Goal: Find specific page/section: Find specific page/section

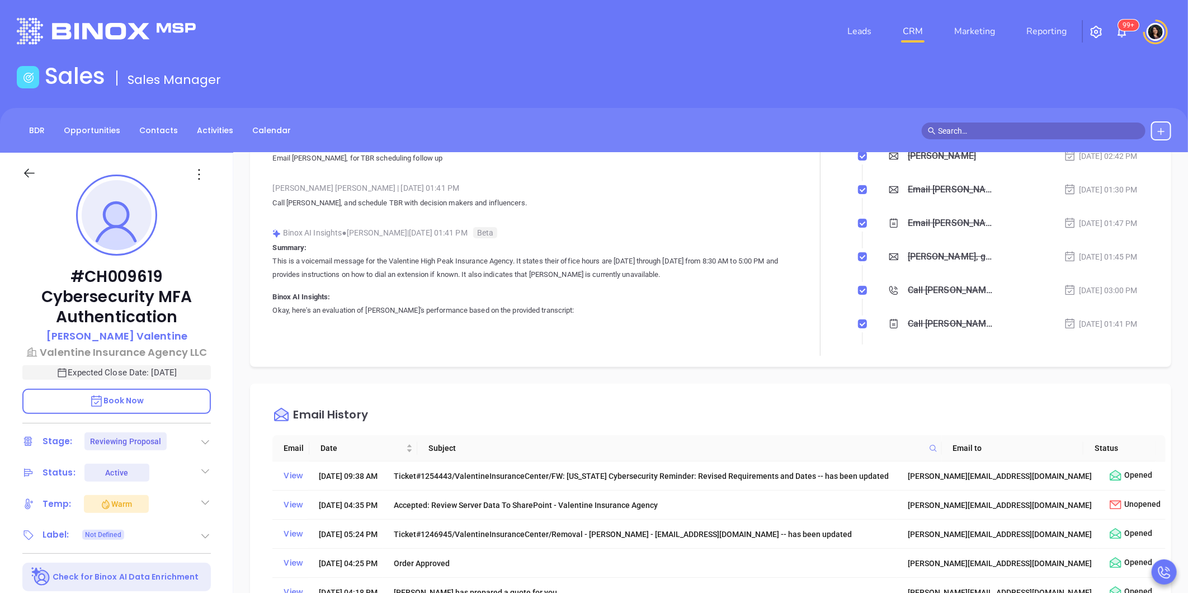
scroll to position [248, 0]
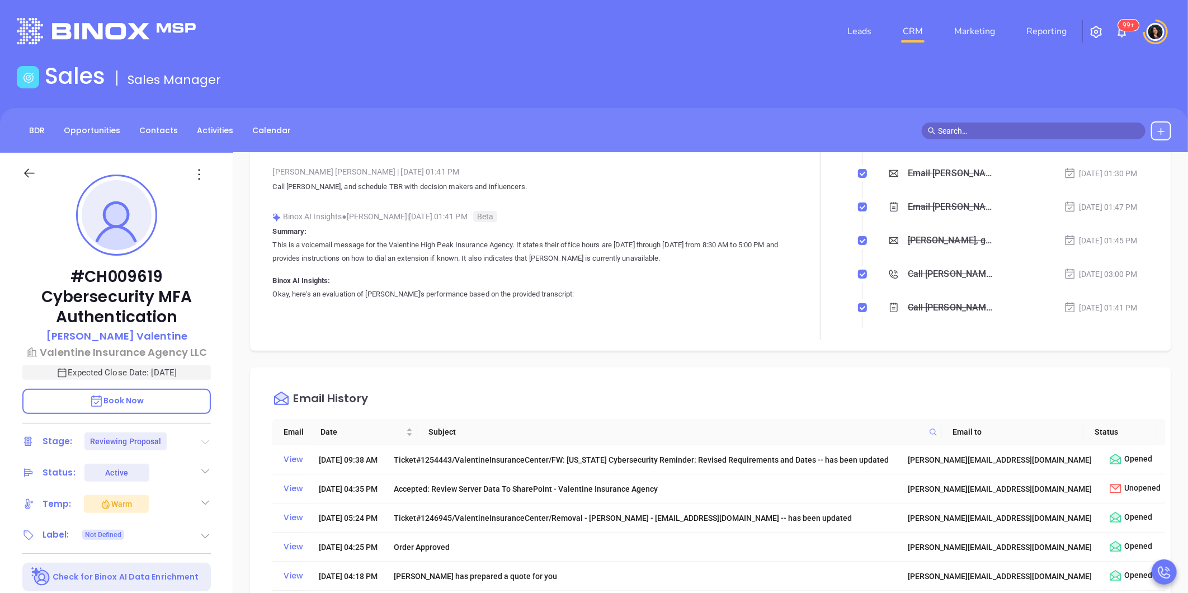
click at [204, 440] on icon at bounding box center [206, 442] width 8 height 4
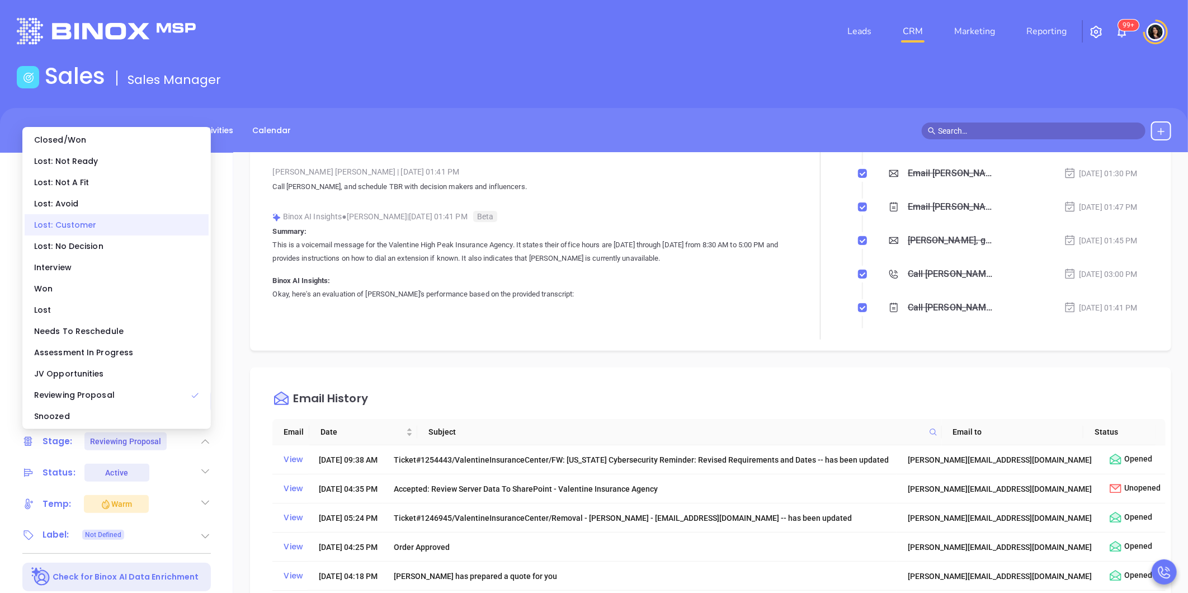
click at [112, 227] on div "Lost: Customer" at bounding box center [117, 224] width 184 height 21
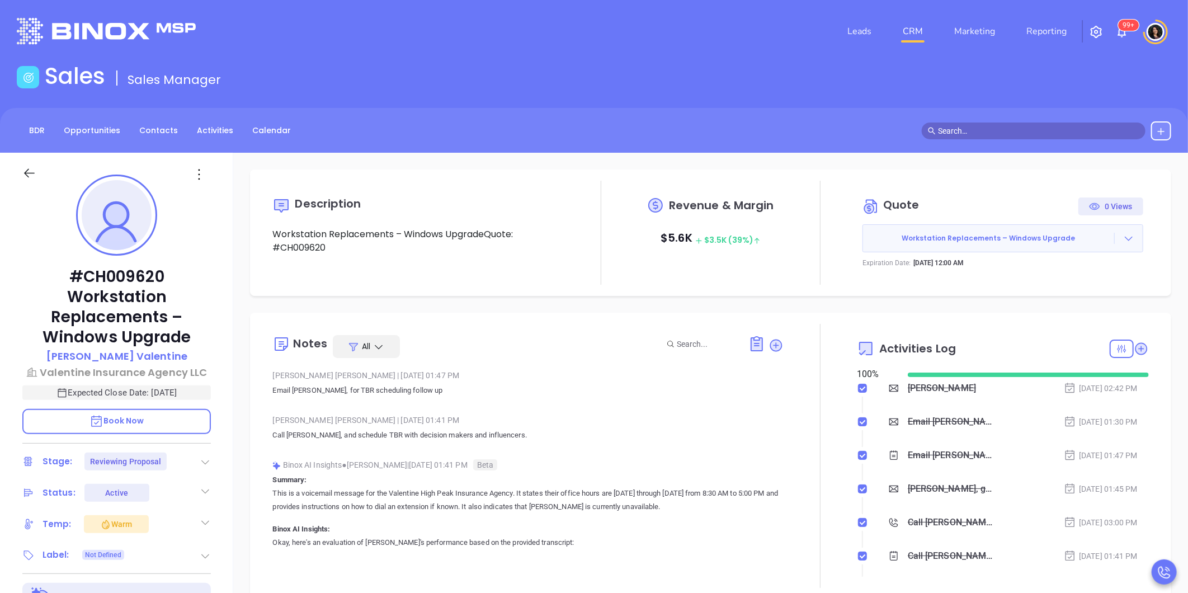
scroll to position [228, 0]
click at [201, 462] on icon at bounding box center [205, 462] width 11 height 11
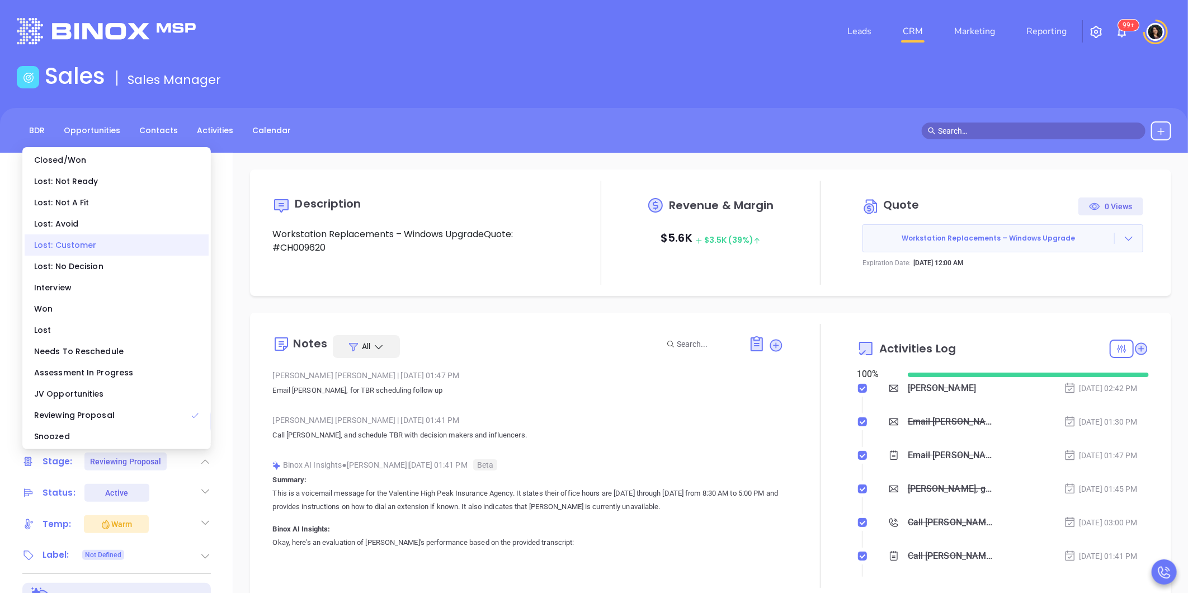
click at [133, 247] on div "Lost: Customer" at bounding box center [117, 244] width 184 height 21
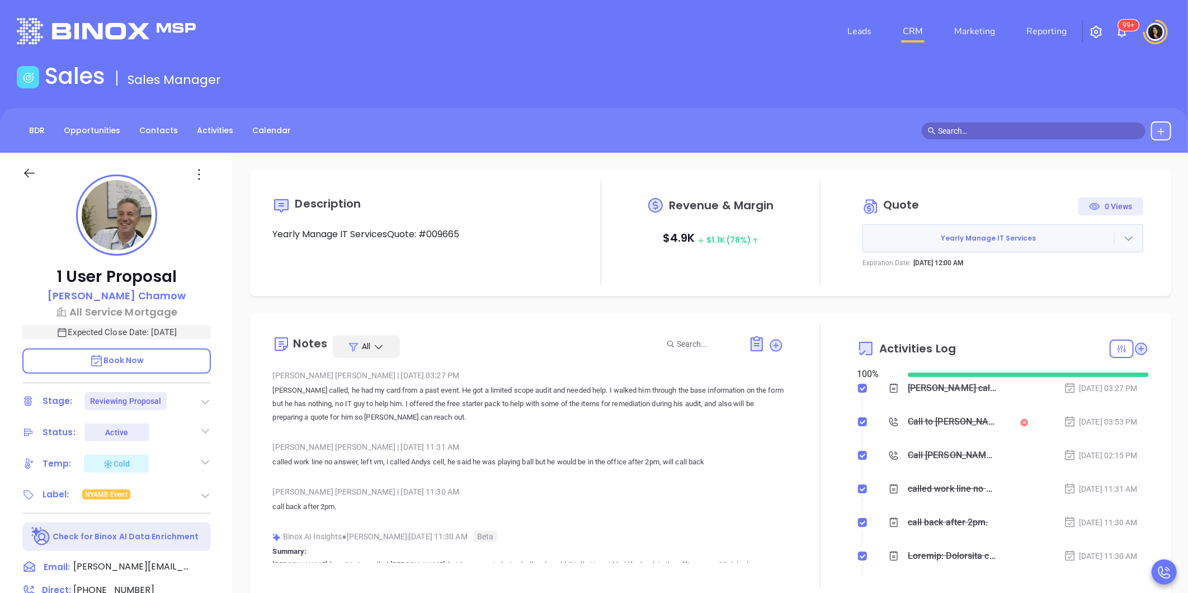
scroll to position [228, 0]
click at [557, 305] on div "Description Yearly Manage IT ServicesQuote: #009665 Revenue & Margin $ 4.9K $ 1…" at bounding box center [710, 544] width 955 height 783
click at [910, 26] on link "CRM" at bounding box center [913, 31] width 29 height 22
